Goal: Task Accomplishment & Management: Use online tool/utility

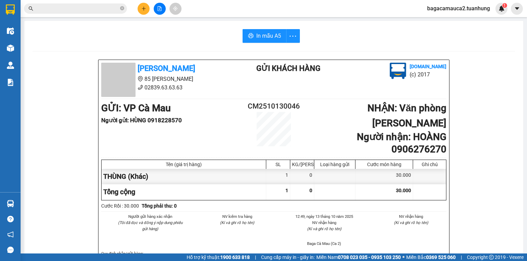
scroll to position [41, 0]
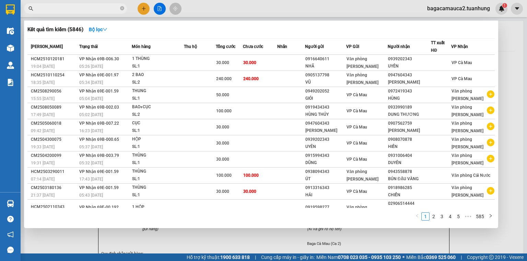
click at [58, 11] on input "text" at bounding box center [78, 9] width 81 height 8
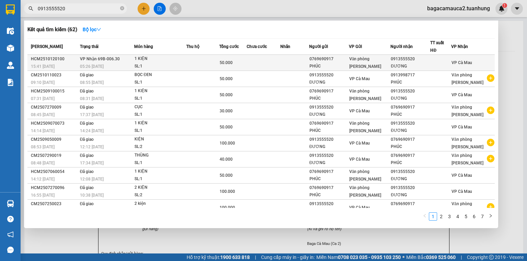
type input "0913555520"
click at [188, 63] on td at bounding box center [202, 63] width 33 height 16
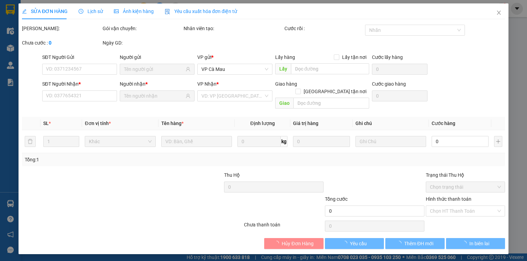
type input "0769690917"
type input "PHÚC"
type input "0913555520"
type input "ĐƯƠNG"
type input "50.000"
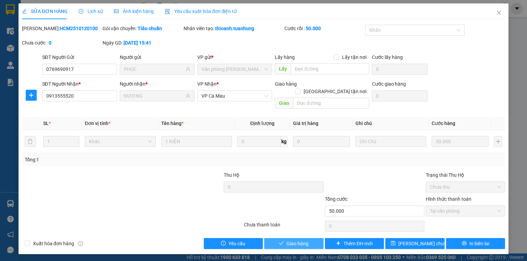
click at [302, 240] on span "Giao hàng" at bounding box center [297, 244] width 22 height 8
